Goal: Complete application form

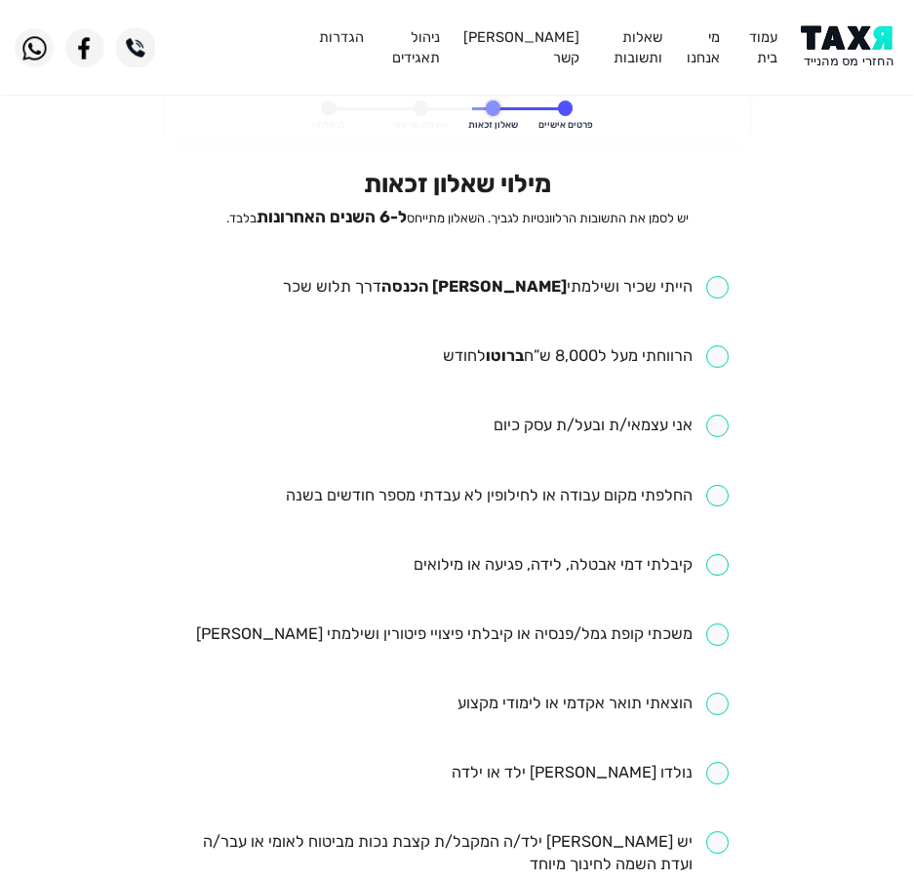
click at [632, 284] on input "checkbox" at bounding box center [506, 287] width 446 height 22
checkbox input "true"
click at [624, 350] on input "checkbox" at bounding box center [586, 356] width 286 height 22
checkbox input "true"
click at [701, 516] on ul "הייתי שכיר ושילמתי [PERSON_NAME] הכנסה דרך תלוש שכר הרווחתי מעל ל8,000 ש”ח ברוט…" at bounding box center [456, 807] width 543 height 1062
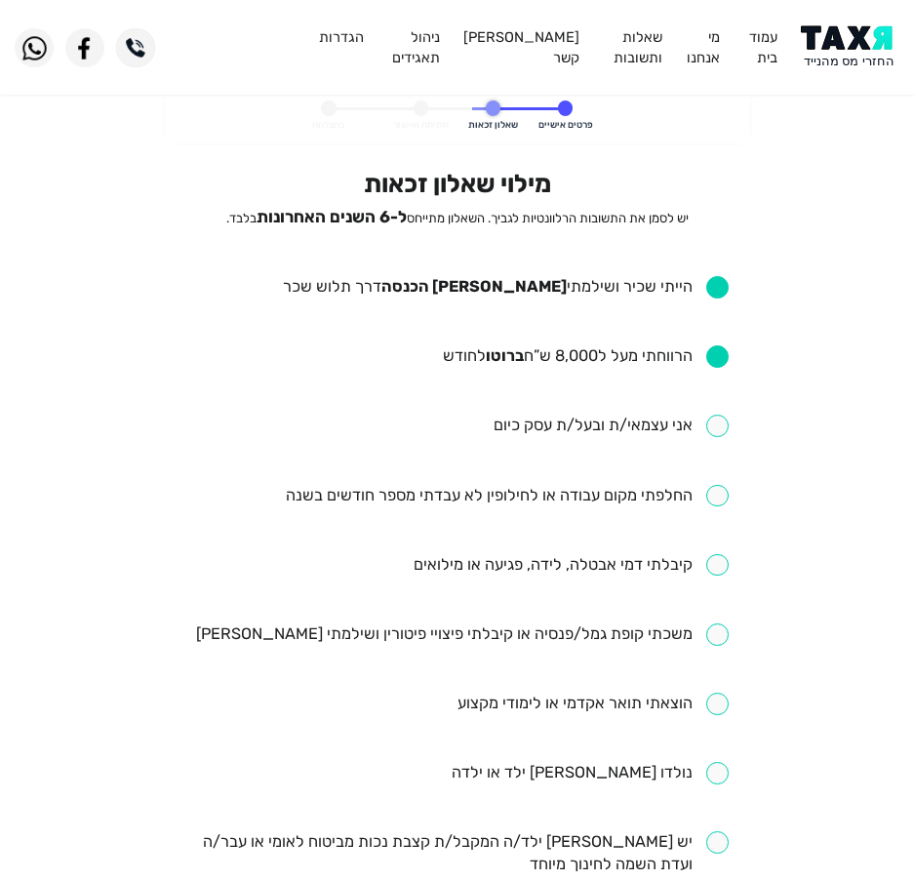
click at [647, 478] on ul "הייתי שכיר ושילמתי [PERSON_NAME] הכנסה דרך תלוש שכר הרווחתי מעל ל8,000 ש”ח ברוט…" at bounding box center [456, 807] width 543 height 1062
click at [584, 501] on input "checkbox" at bounding box center [507, 496] width 443 height 22
checkbox input "true"
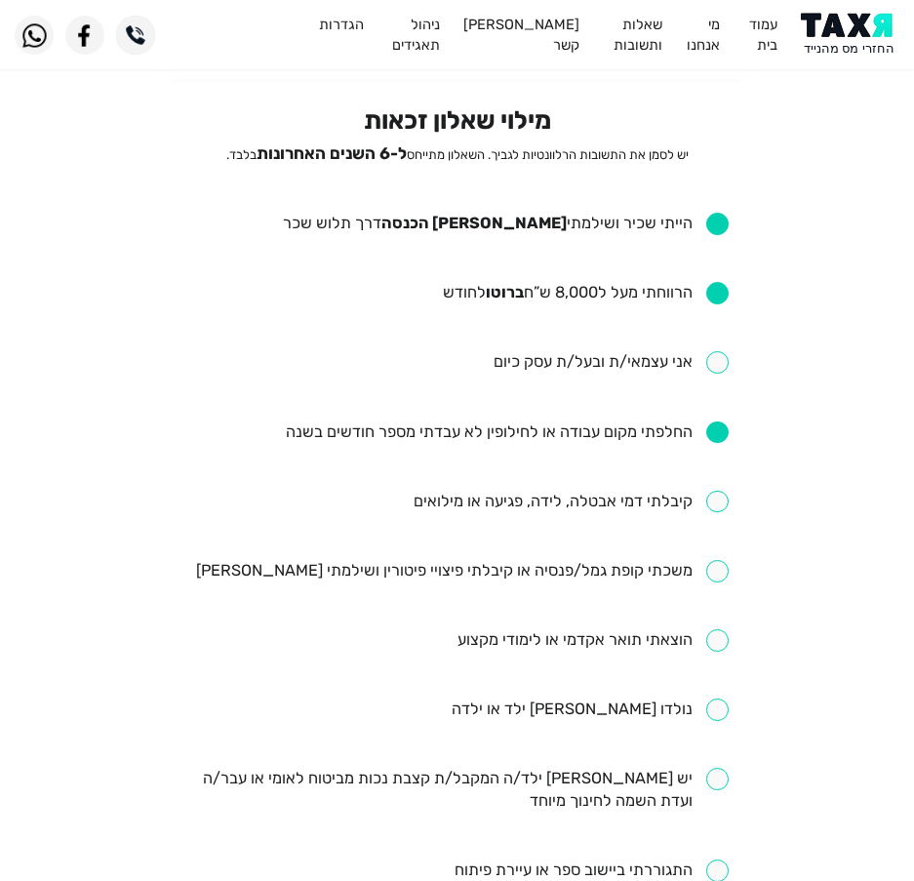
scroll to position [98, 0]
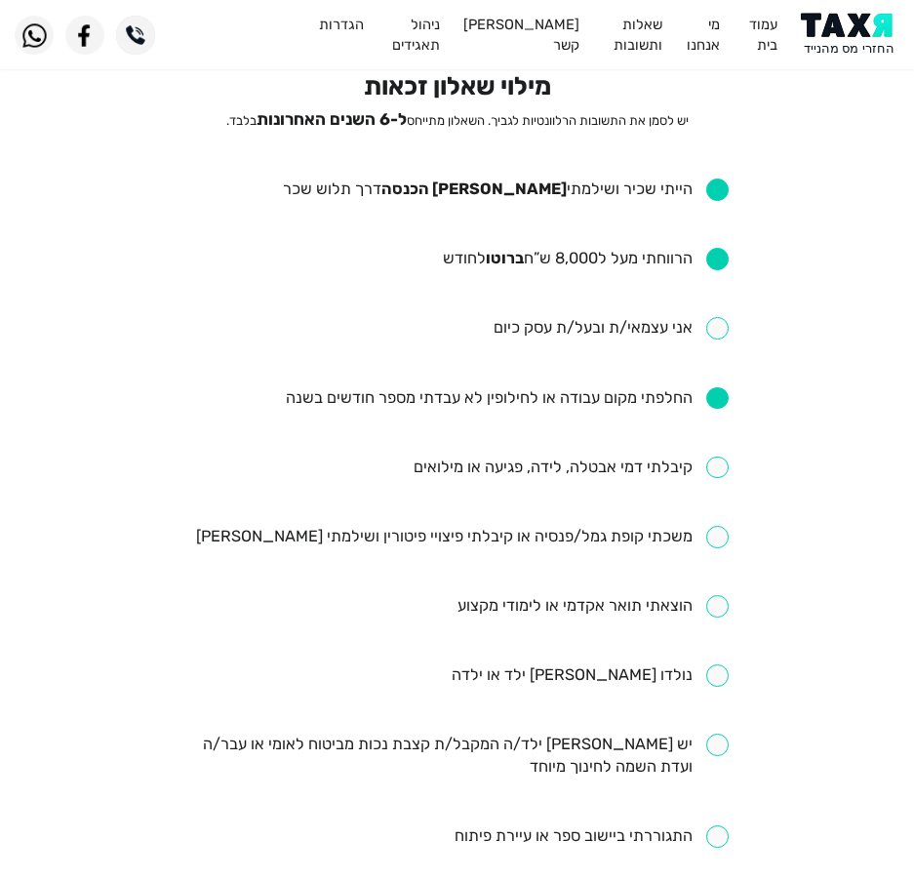
click at [541, 463] on input "checkbox" at bounding box center [571, 468] width 315 height 22
checkbox input "true"
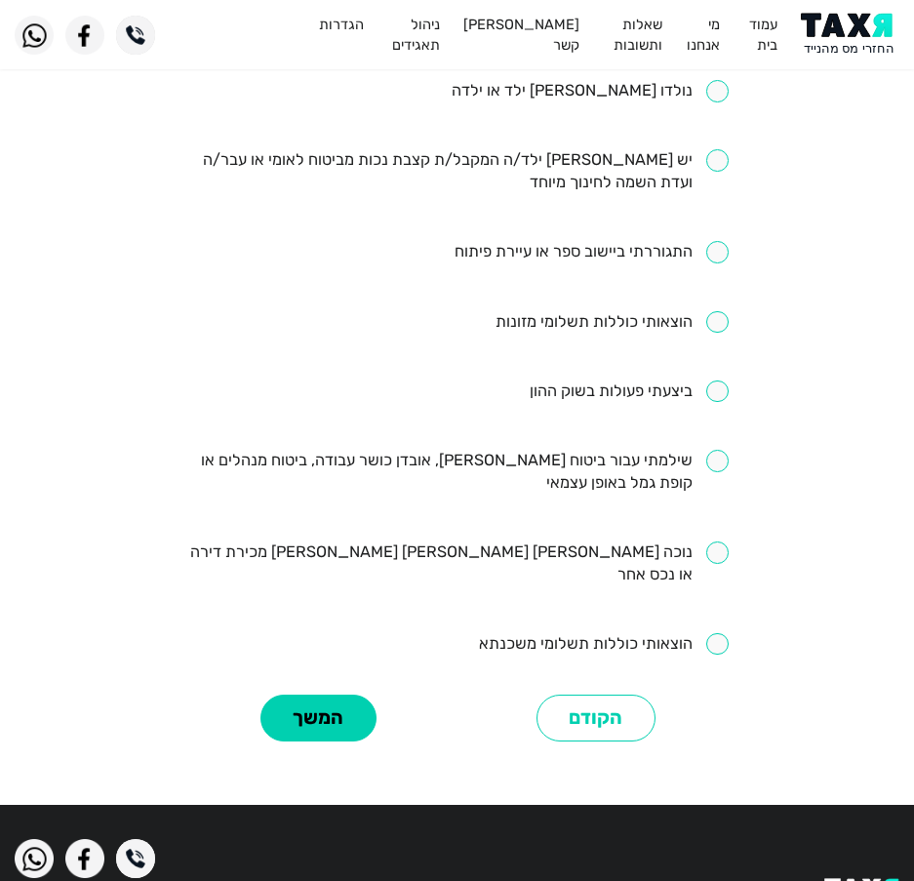
scroll to position [683, 0]
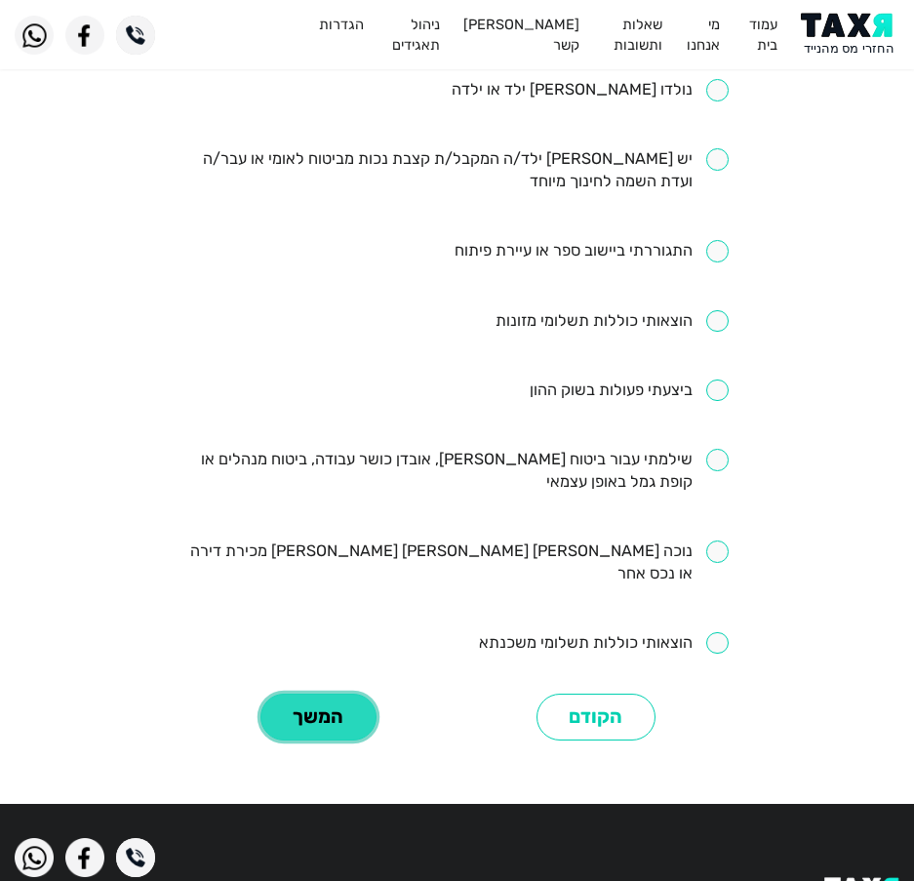
click at [298, 694] on button "המשך" at bounding box center [318, 718] width 116 height 48
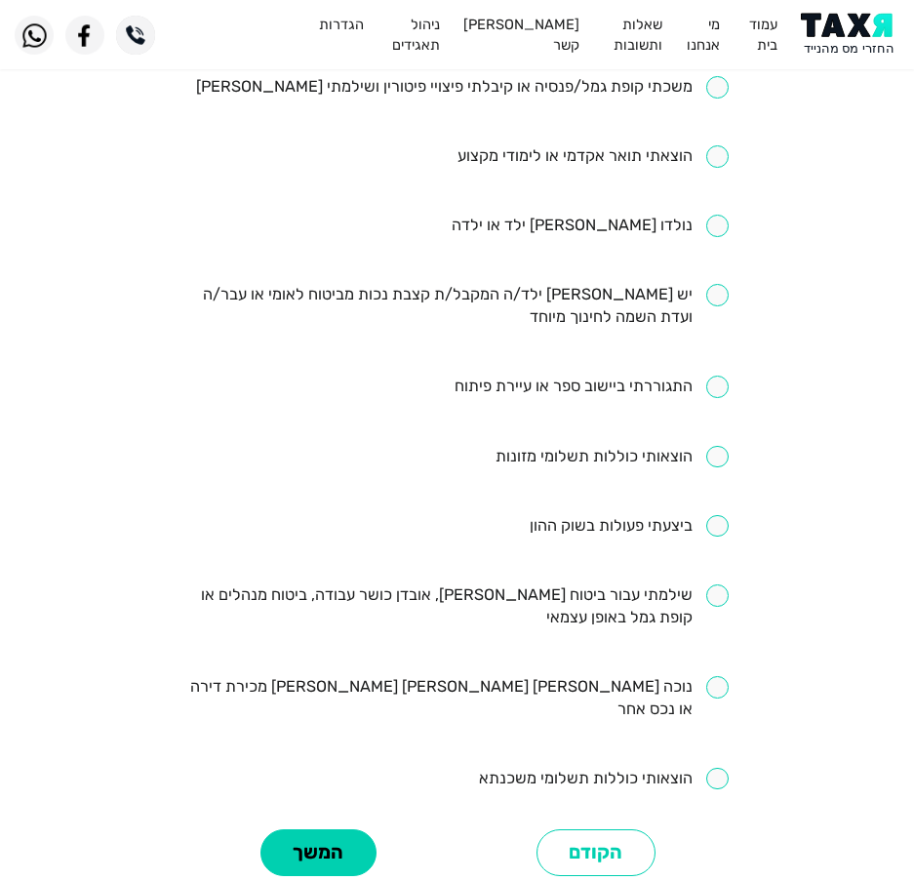
scroll to position [727, 0]
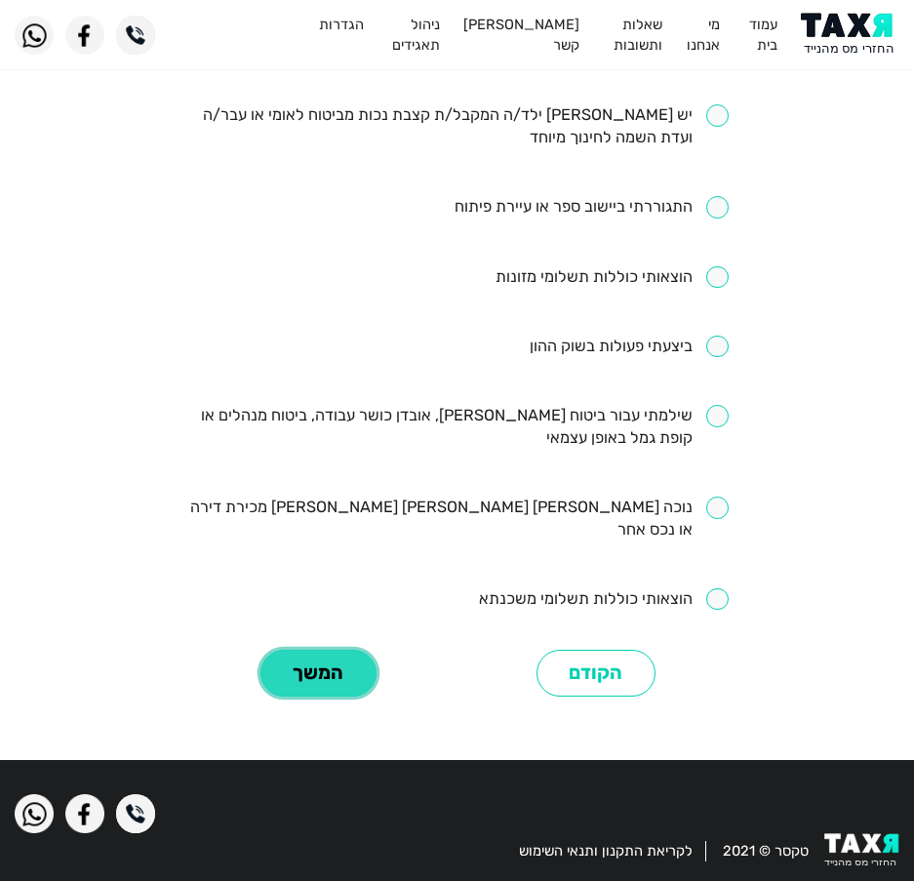
click at [286, 654] on button "המשך" at bounding box center [318, 674] width 116 height 48
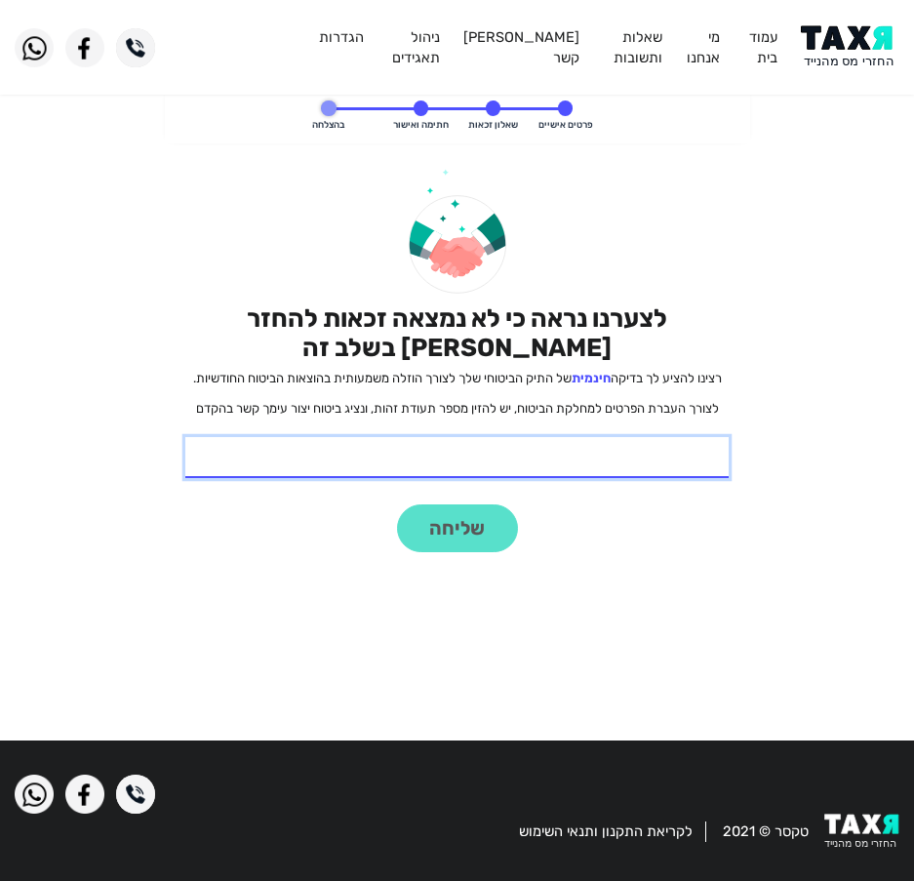
click at [536, 477] on input "* תעודת זהות" at bounding box center [456, 457] width 543 height 41
type input "324903798"
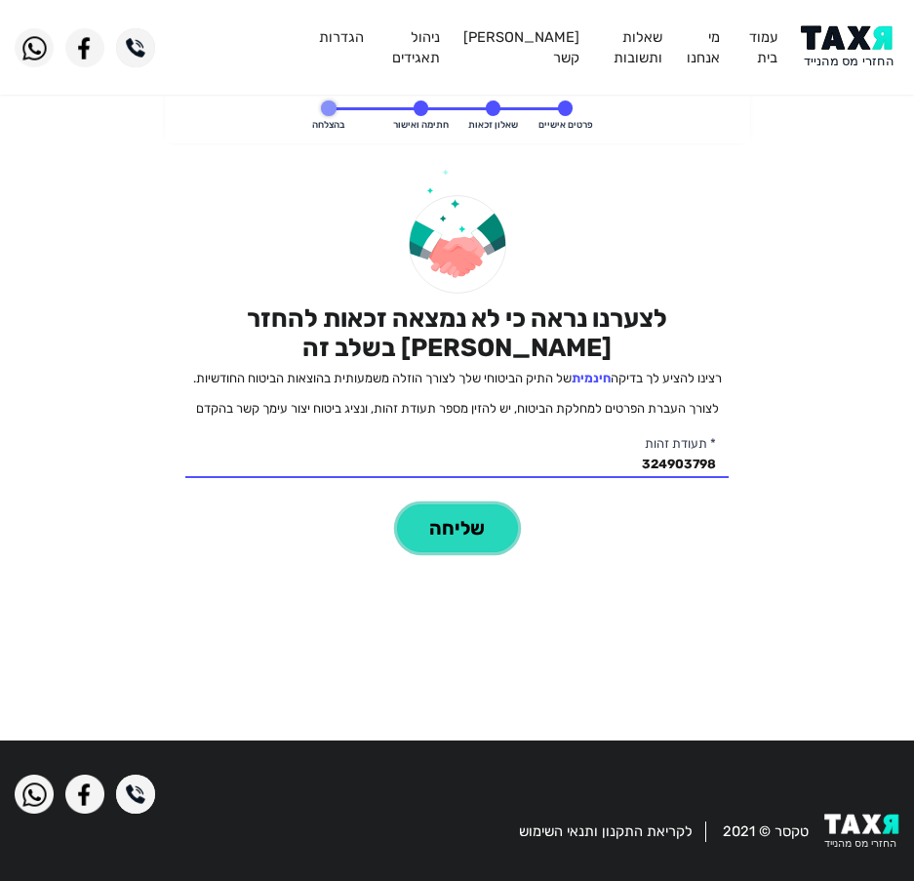
click at [434, 525] on button "שליחה" at bounding box center [457, 528] width 121 height 48
